Goal: Transaction & Acquisition: Purchase product/service

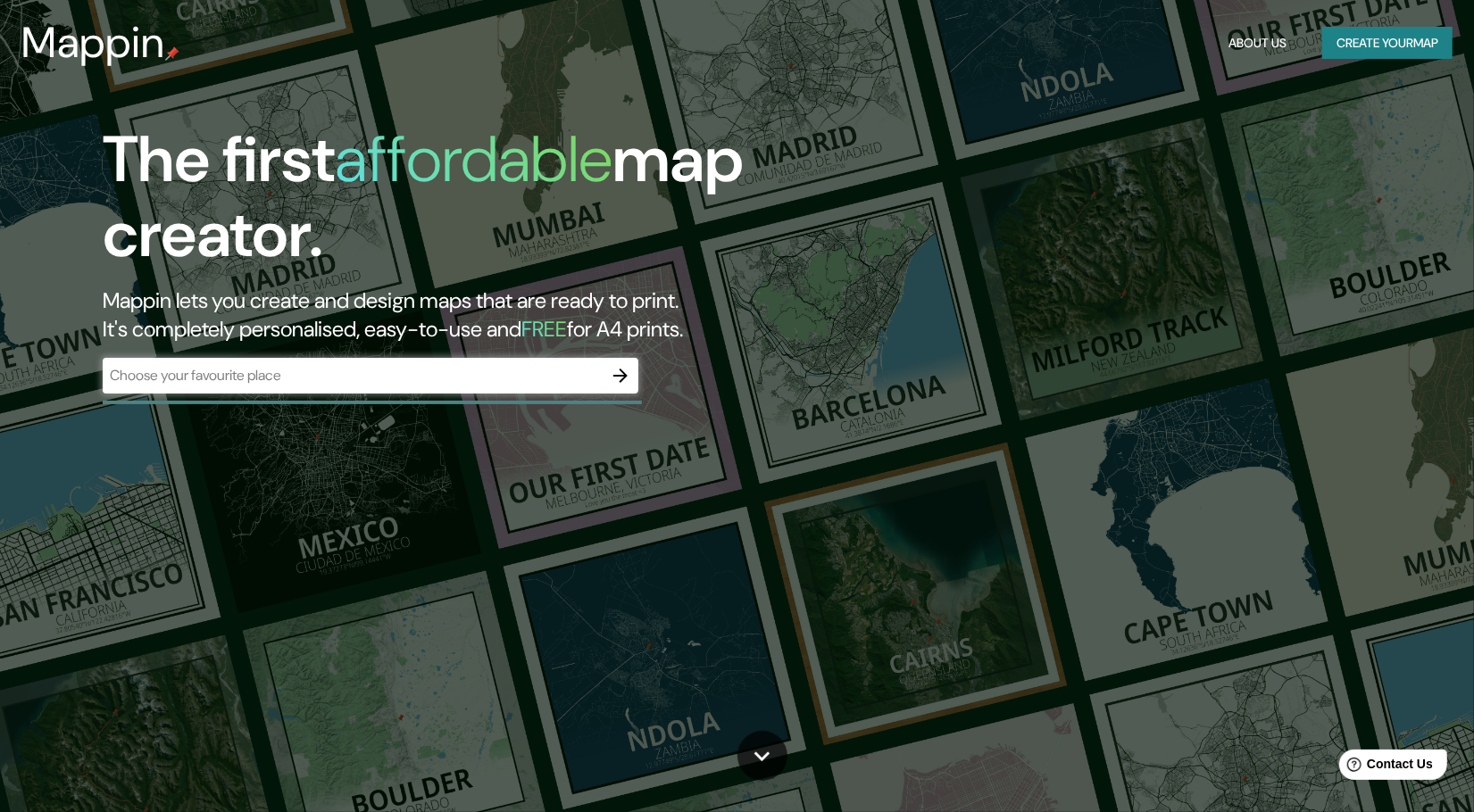
click at [1364, 53] on button "Create your map" at bounding box center [1387, 43] width 131 height 33
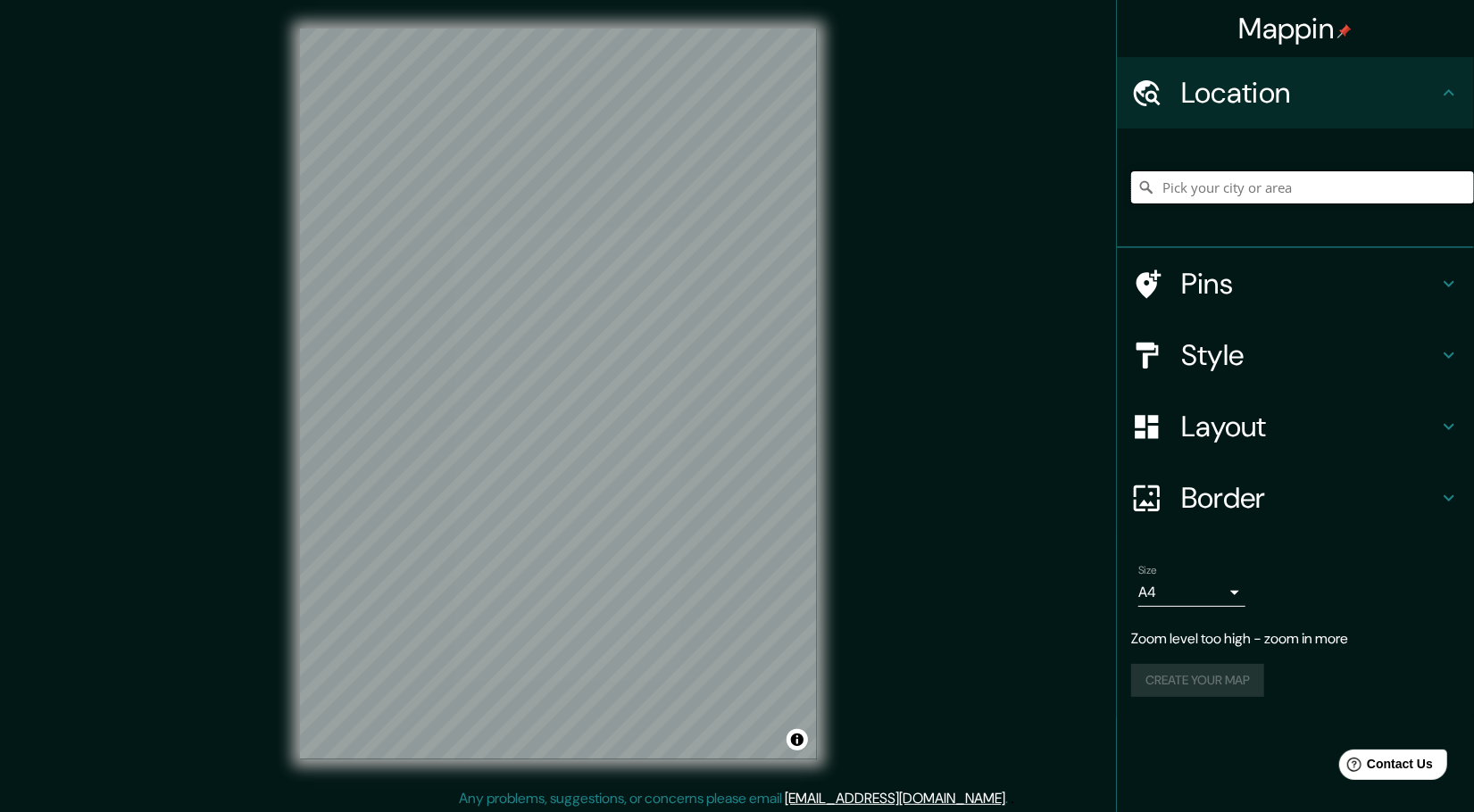
click at [1245, 187] on input "Pick your city or area" at bounding box center [1302, 188] width 343 height 32
click at [1230, 184] on input "Pichanaki" at bounding box center [1302, 188] width 343 height 32
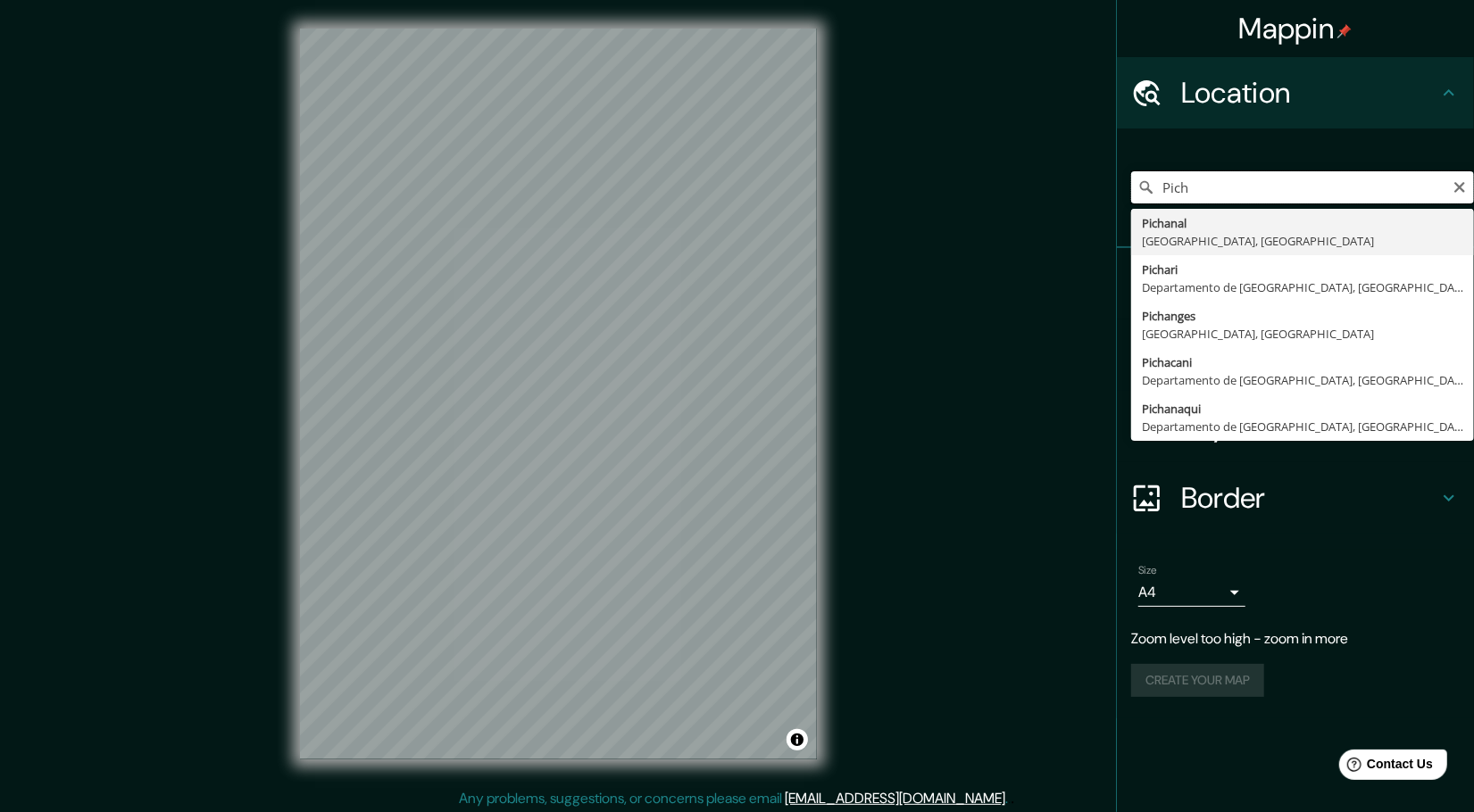
type input "Pic"
click at [1230, 184] on input "Pic" at bounding box center [1302, 188] width 343 height 32
click at [1230, 184] on input "Pick your city or area" at bounding box center [1302, 188] width 343 height 32
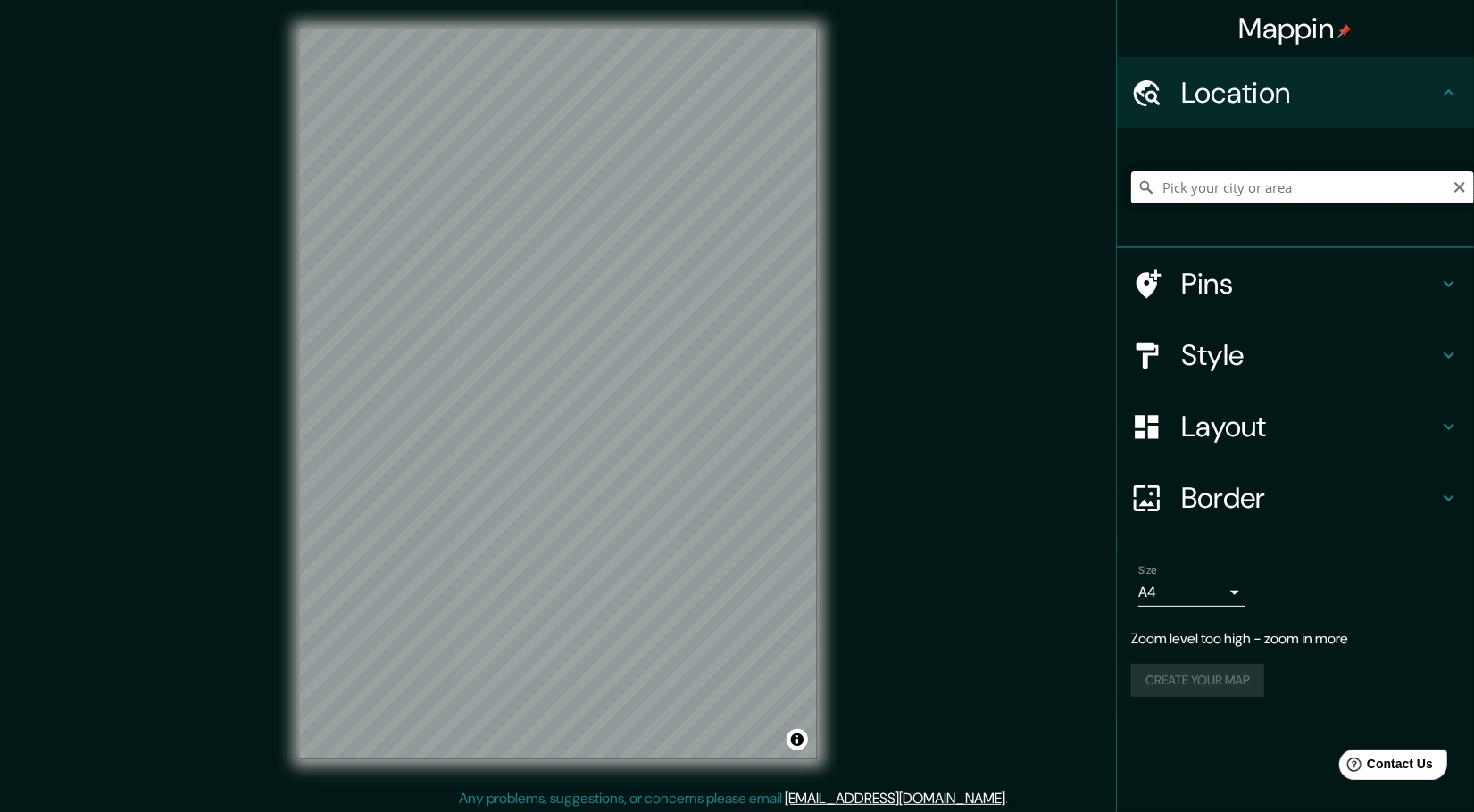
click at [1230, 184] on input "Pick your city or area" at bounding box center [1302, 188] width 343 height 32
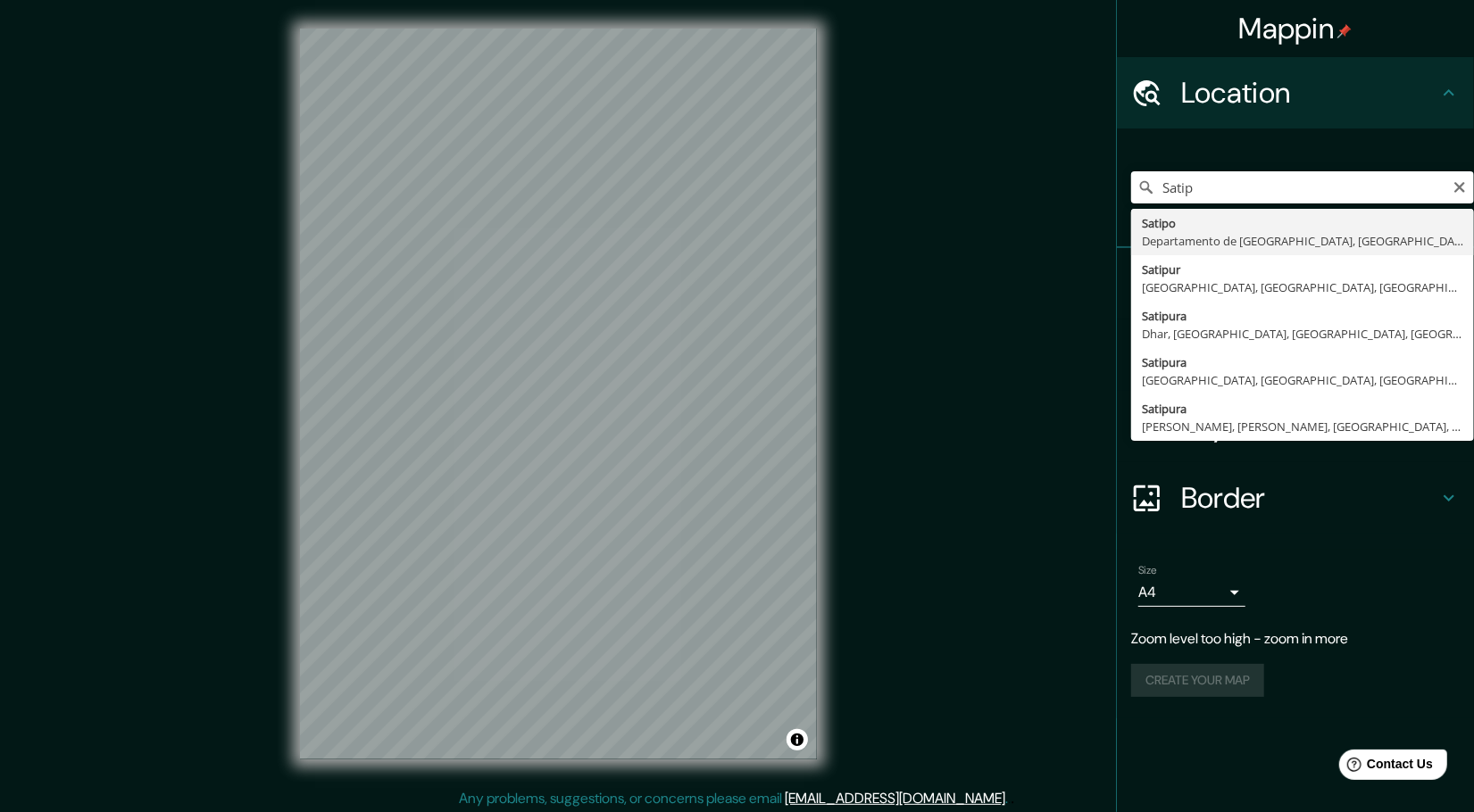
type input "Satipo, Departamento de [GEOGRAPHIC_DATA], [GEOGRAPHIC_DATA]"
